Goal: Transaction & Acquisition: Purchase product/service

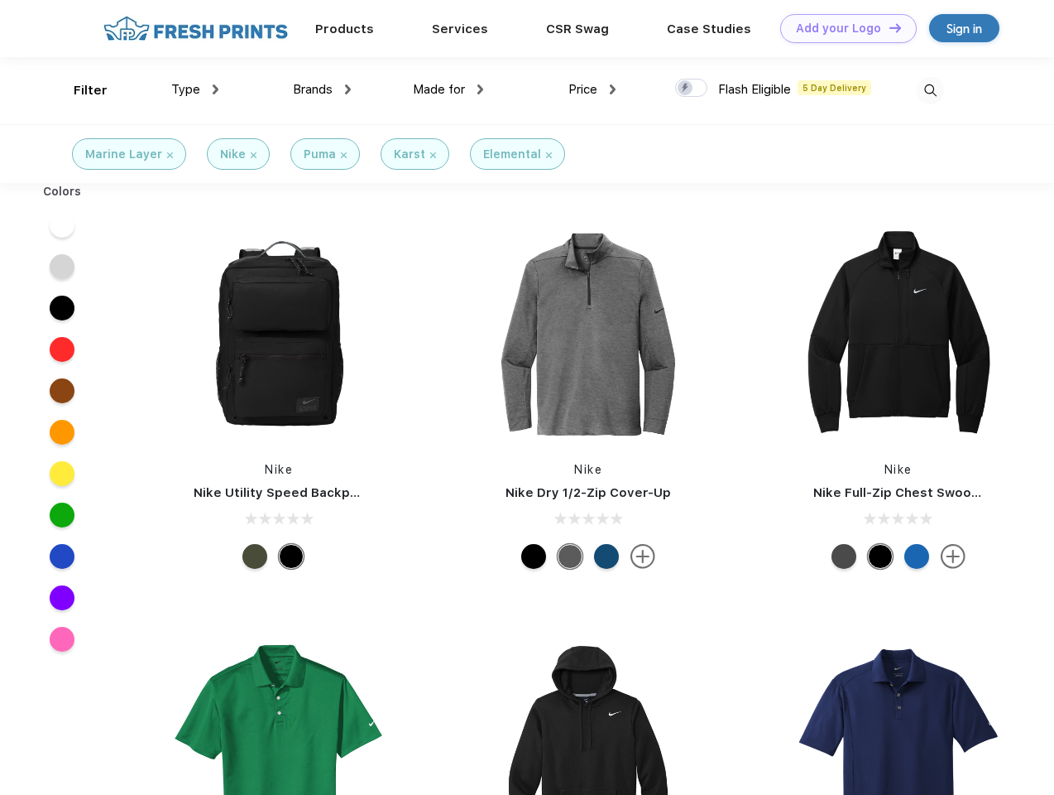
click at [843, 28] on link "Add your Logo Design Tool" at bounding box center [848, 28] width 137 height 29
click at [0, 0] on div "Design Tool" at bounding box center [0, 0] width 0 height 0
click at [888, 27] on link "Add your Logo Design Tool" at bounding box center [848, 28] width 137 height 29
click at [79, 90] on div "Filter" at bounding box center [91, 90] width 34 height 19
click at [195, 89] on span "Type" at bounding box center [185, 89] width 29 height 15
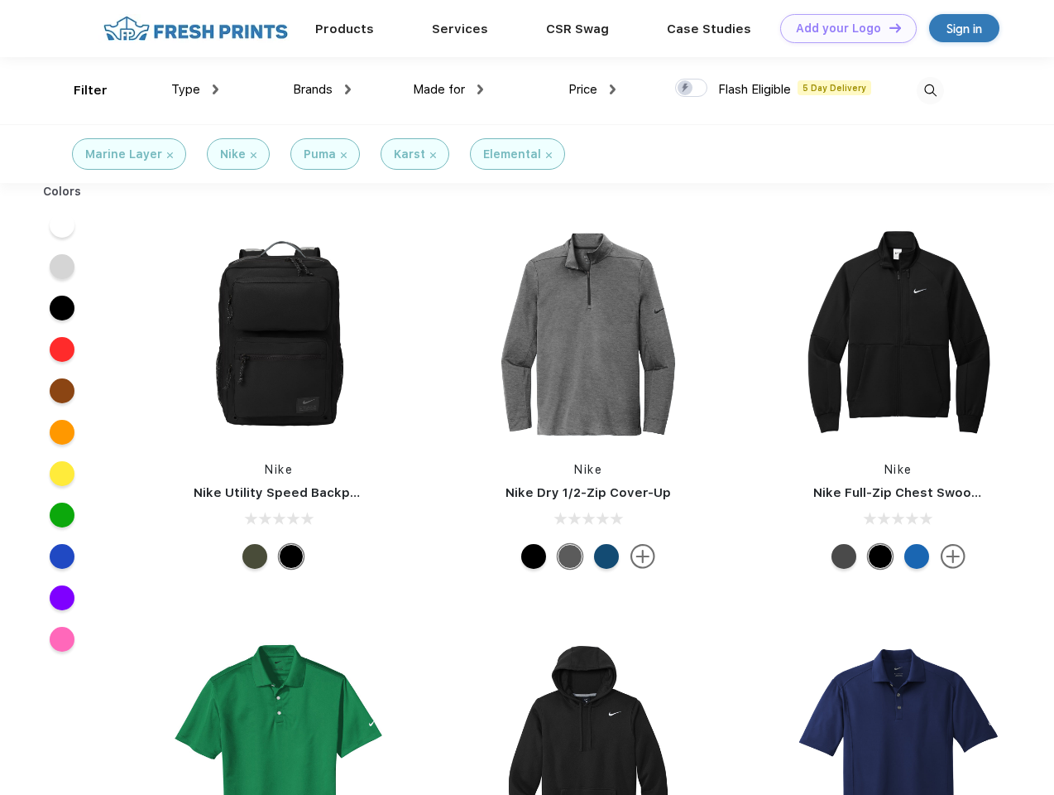
click at [322, 89] on span "Brands" at bounding box center [313, 89] width 40 height 15
click at [449, 89] on span "Made for" at bounding box center [439, 89] width 52 height 15
click at [593, 89] on span "Price" at bounding box center [583, 89] width 29 height 15
click at [692, 89] on div at bounding box center [691, 88] width 32 height 18
click at [686, 89] on input "checkbox" at bounding box center [680, 83] width 11 height 11
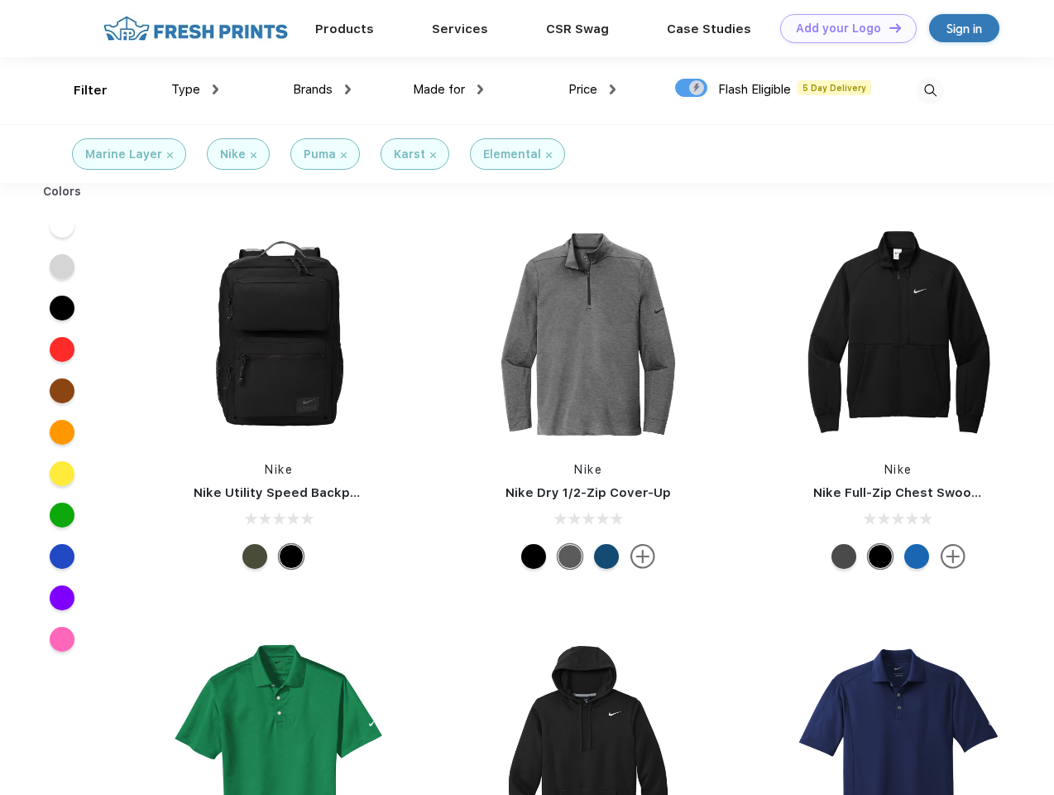
click at [930, 90] on img at bounding box center [930, 90] width 27 height 27
